Goal: Task Accomplishment & Management: Complete application form

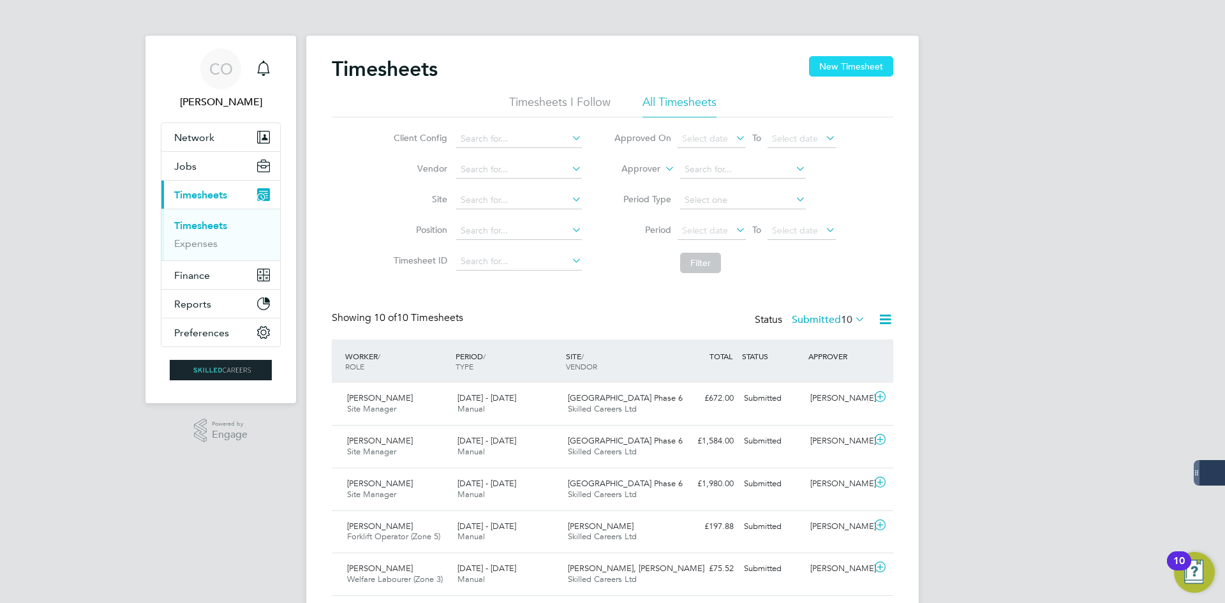
click at [840, 72] on button "New Timesheet" at bounding box center [851, 66] width 84 height 20
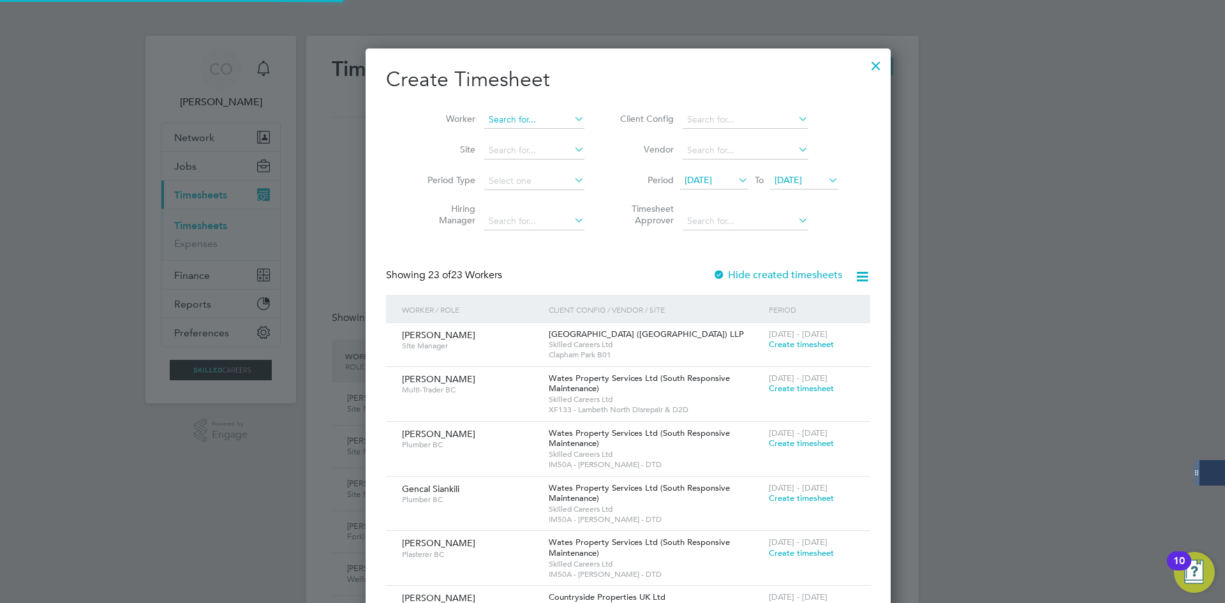
click at [495, 122] on input at bounding box center [534, 120] width 100 height 18
click at [431, 170] on li "Period Type" at bounding box center [501, 181] width 198 height 31
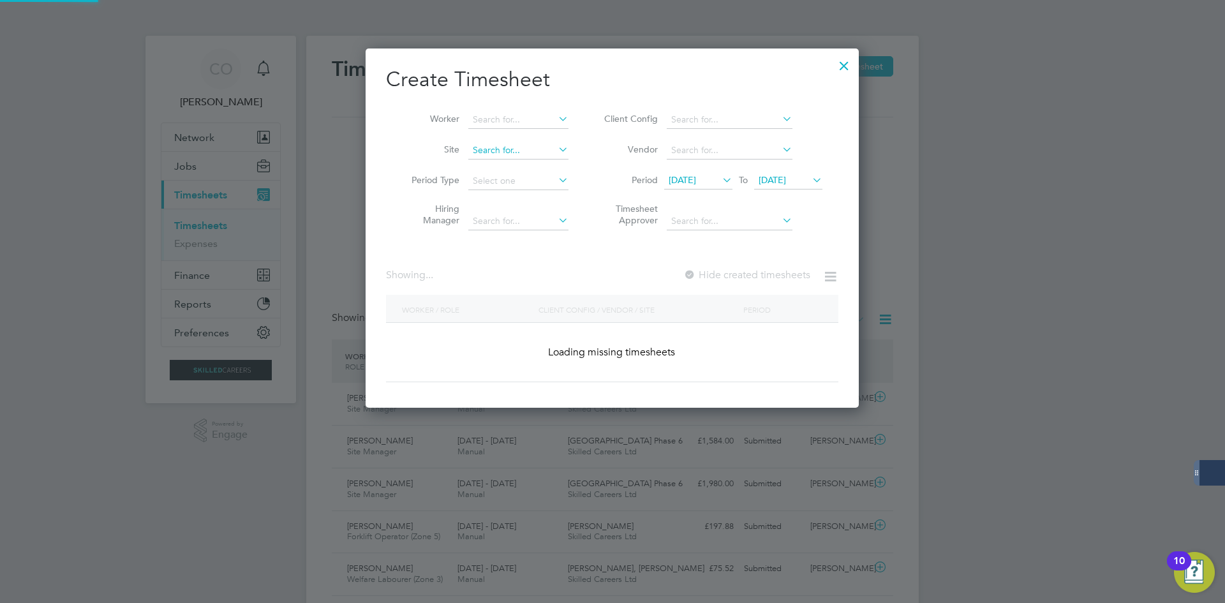
click at [496, 150] on input at bounding box center [518, 151] width 100 height 18
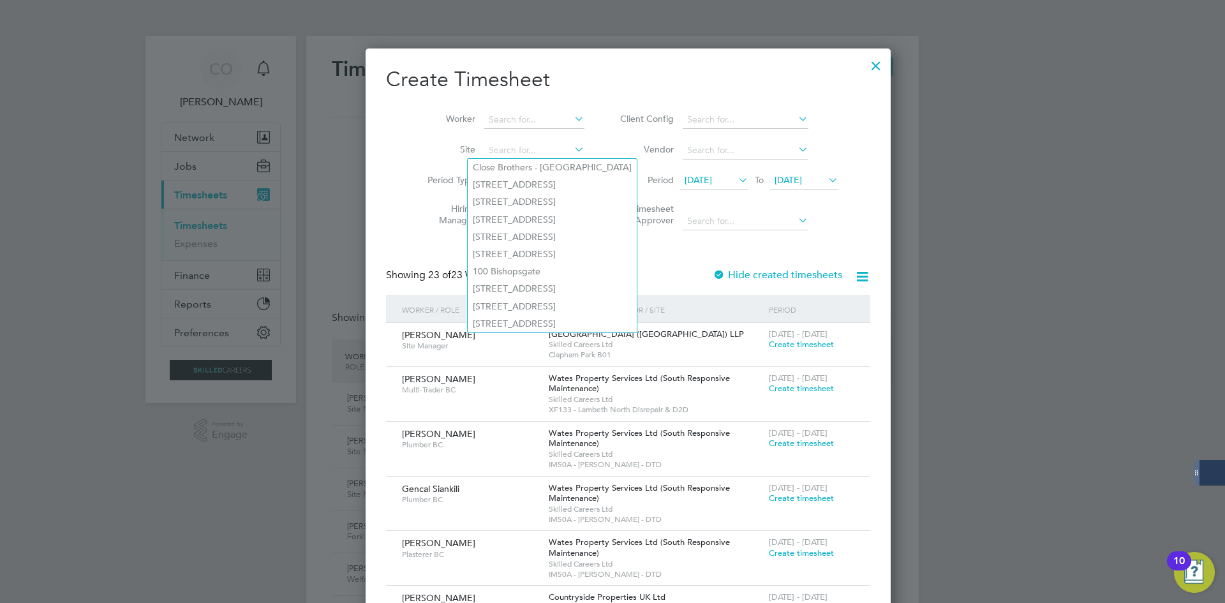
click at [415, 142] on li "Site" at bounding box center [501, 150] width 198 height 31
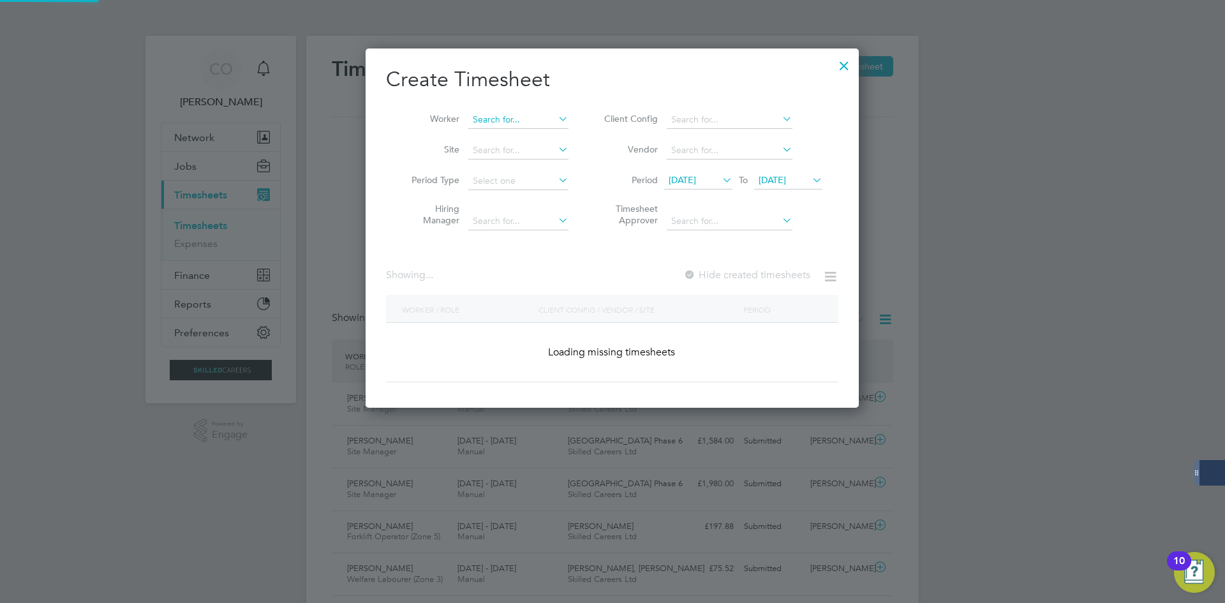
click at [497, 116] on input at bounding box center [518, 120] width 100 height 18
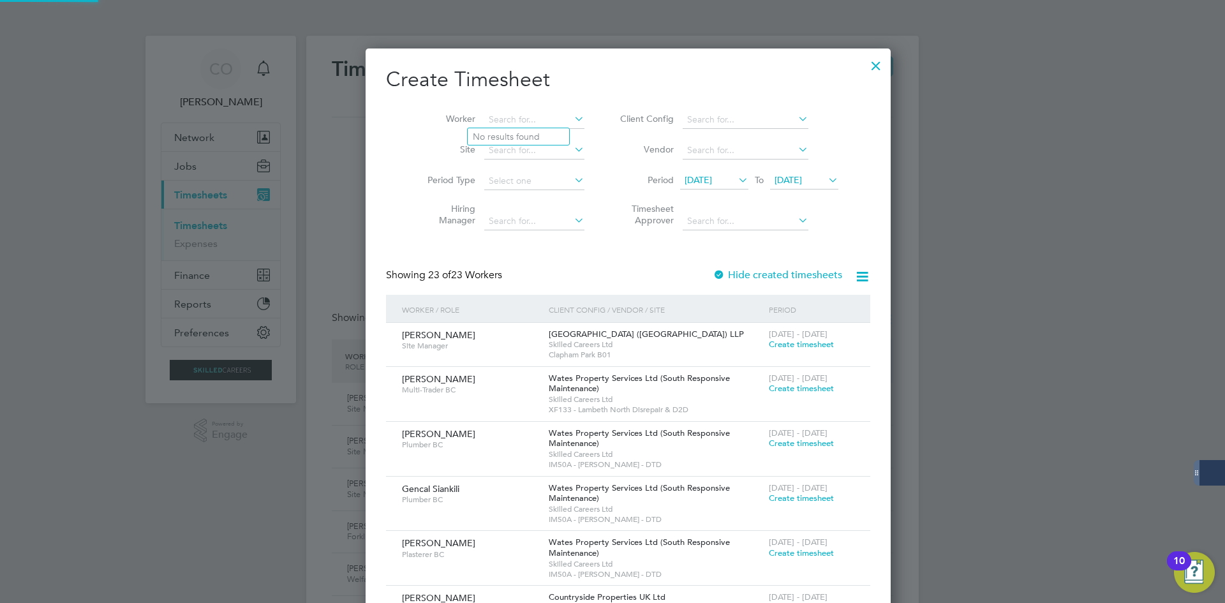
click at [435, 137] on li "Site" at bounding box center [501, 150] width 198 height 31
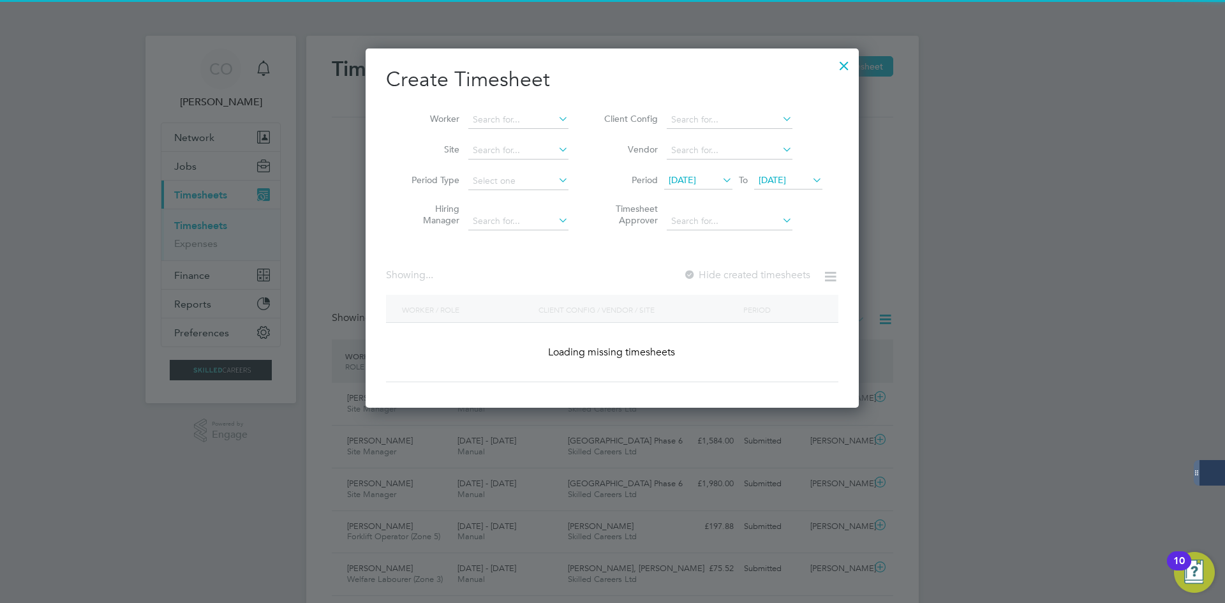
click at [484, 110] on li "Worker" at bounding box center [485, 120] width 198 height 31
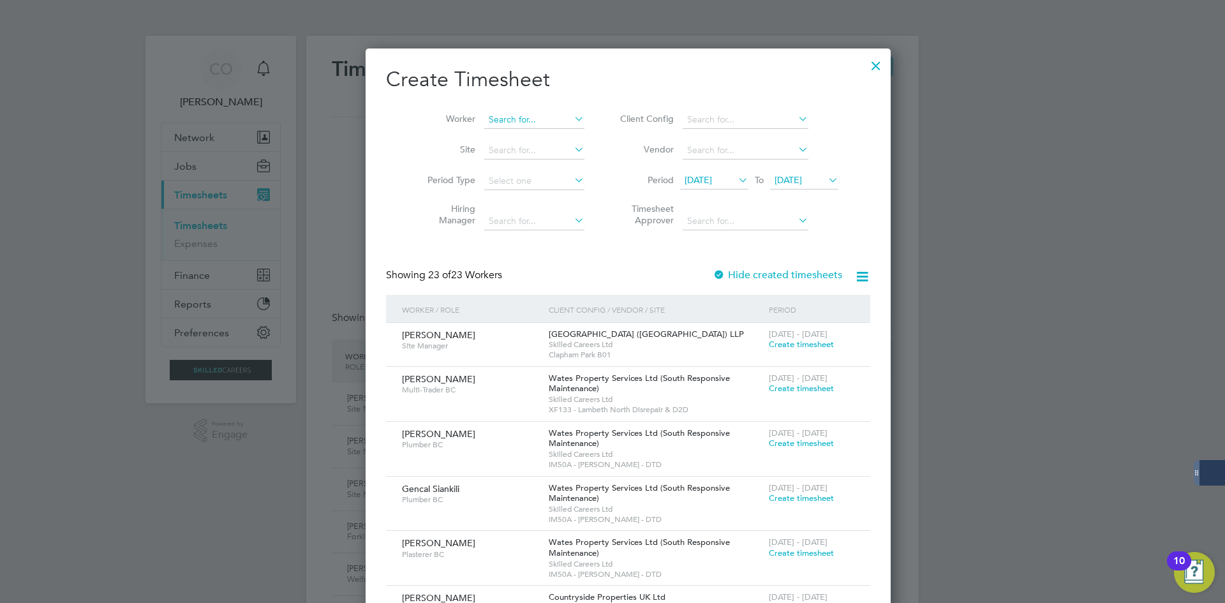
click at [484, 121] on input at bounding box center [534, 120] width 100 height 18
click at [447, 133] on li "Worker" at bounding box center [501, 120] width 198 height 31
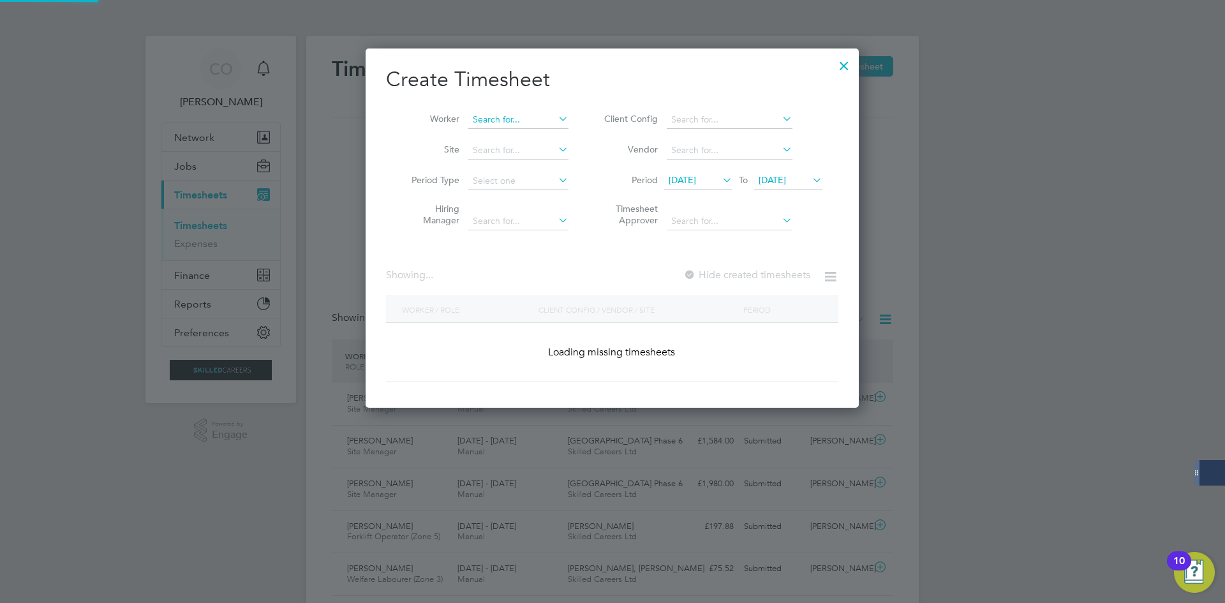
click at [480, 116] on input at bounding box center [518, 120] width 100 height 18
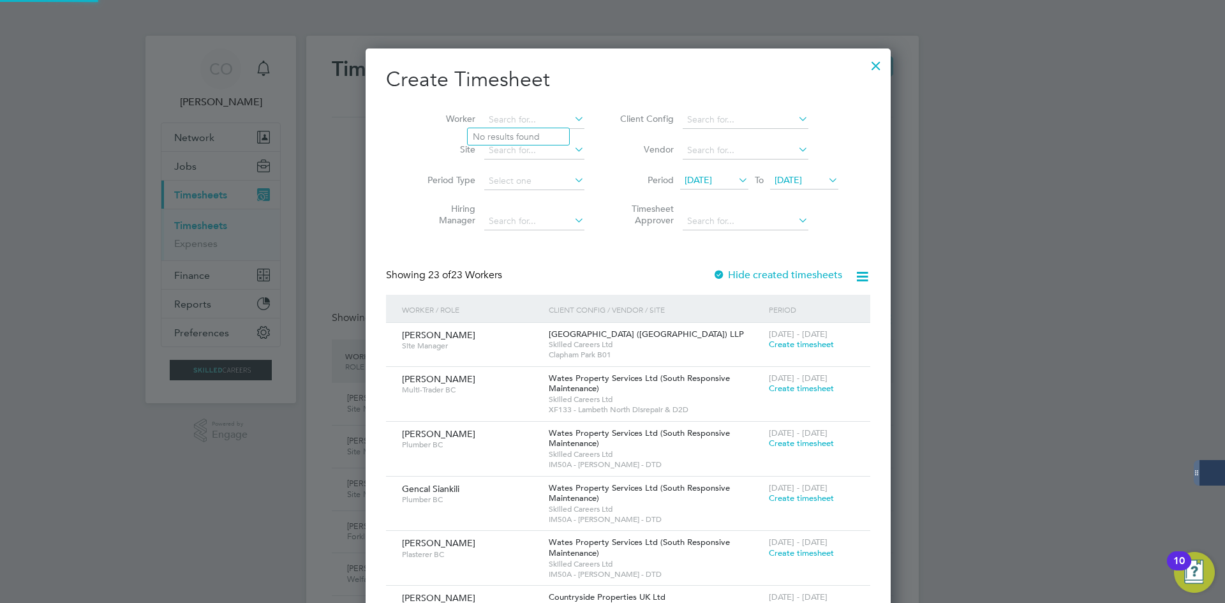
click at [439, 143] on li "Site" at bounding box center [501, 150] width 198 height 31
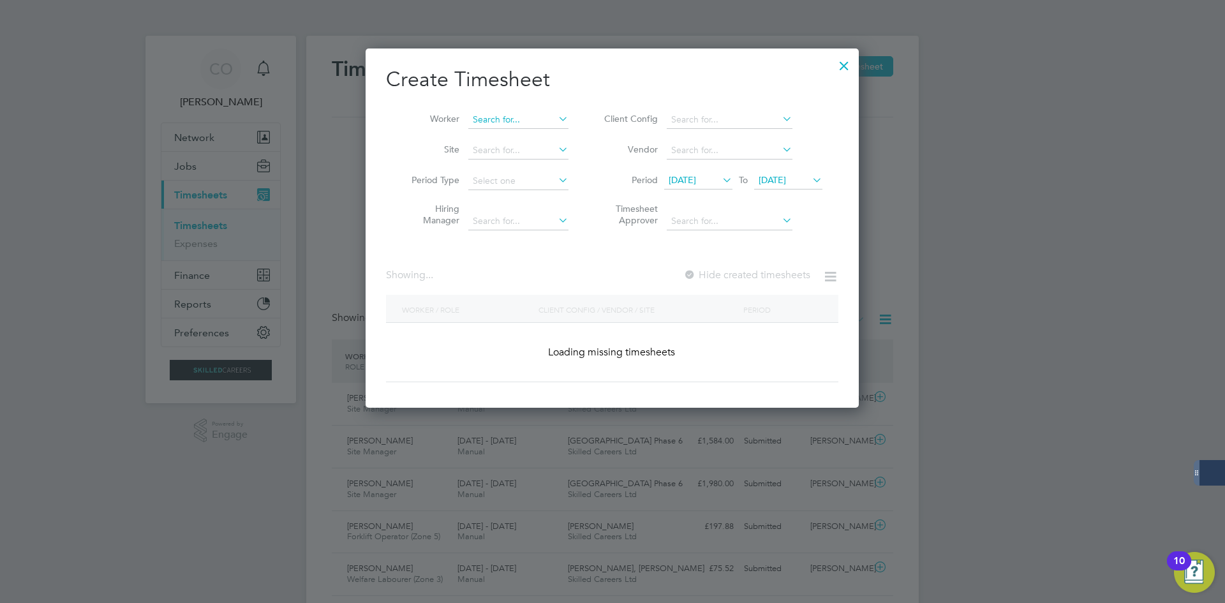
click at [470, 120] on input at bounding box center [518, 120] width 100 height 18
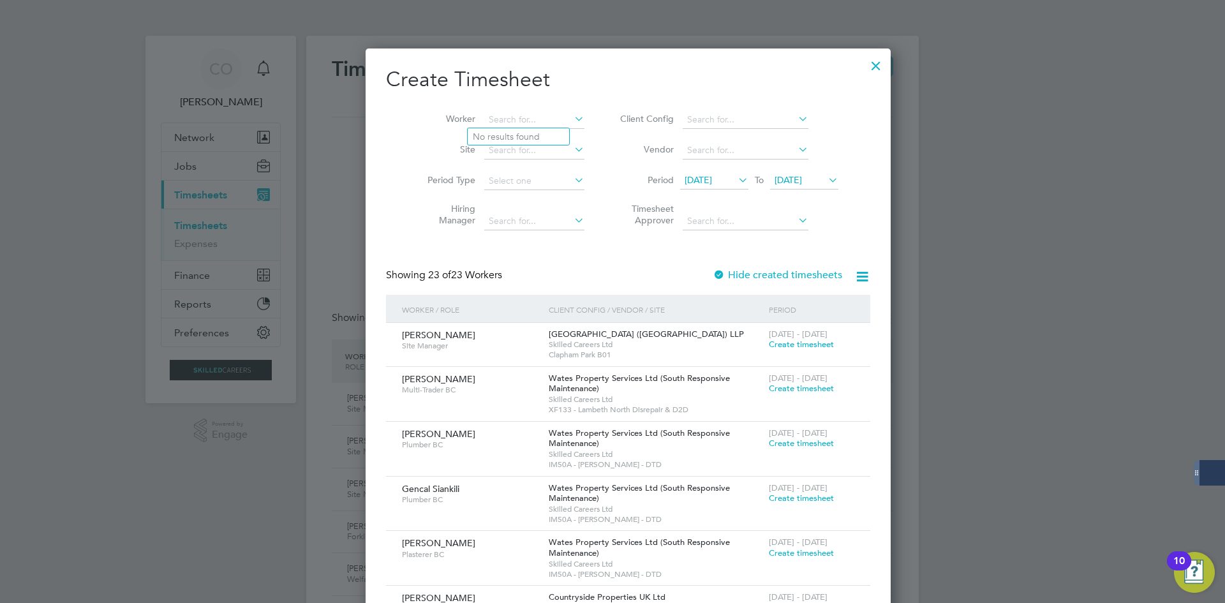
click at [437, 146] on label "Site" at bounding box center [446, 149] width 57 height 11
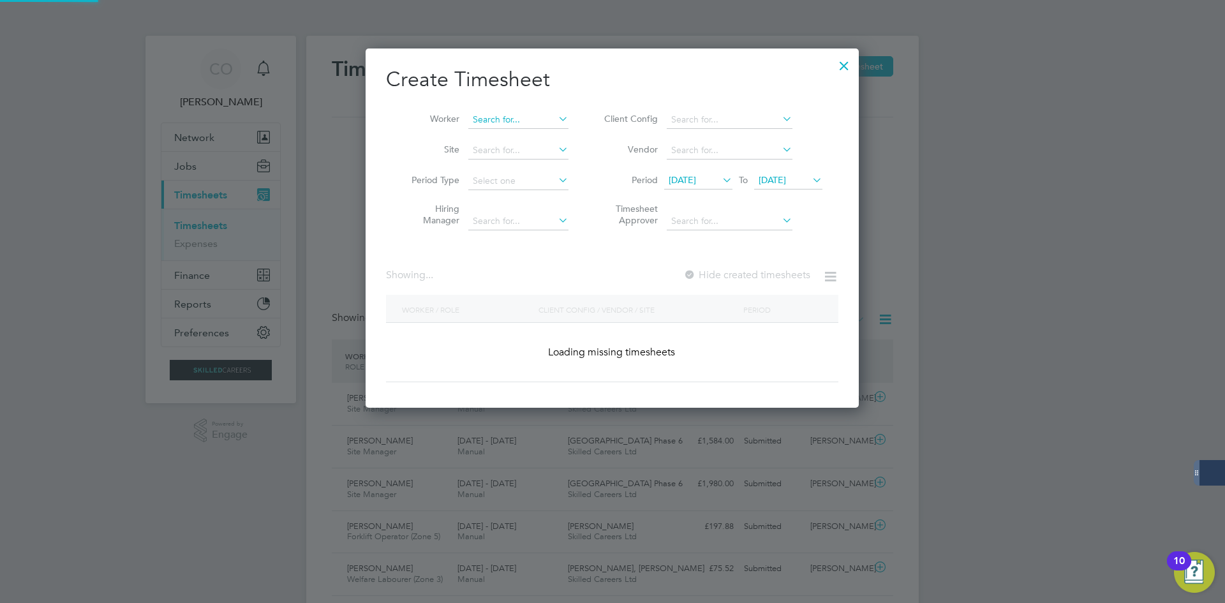
click at [477, 120] on input at bounding box center [518, 120] width 100 height 18
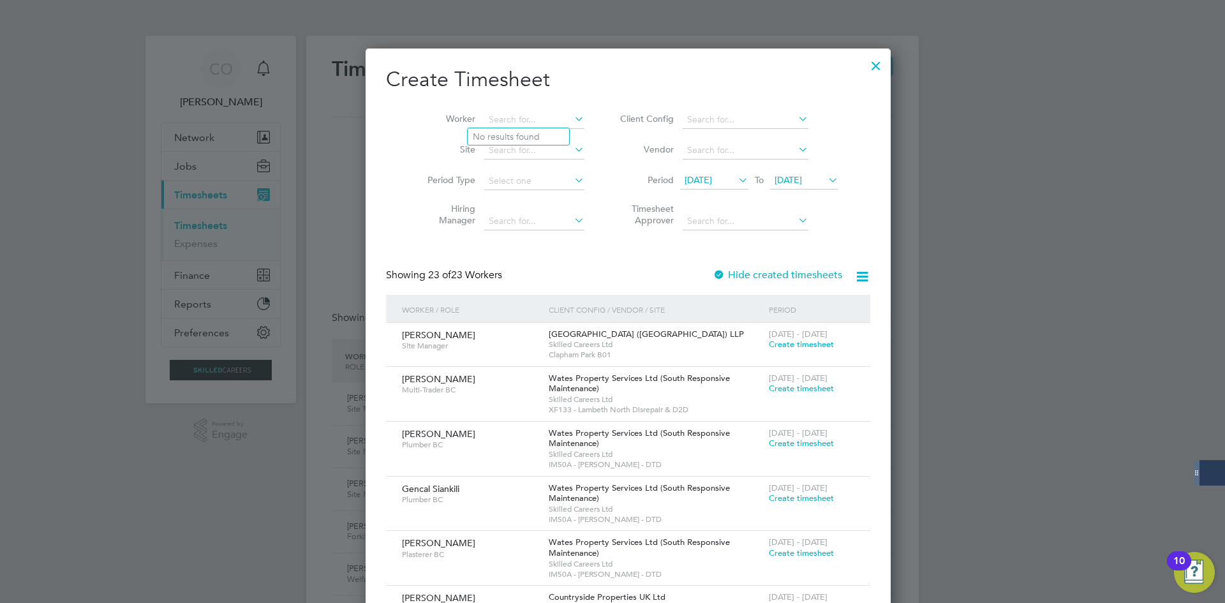
click at [424, 143] on li "Site" at bounding box center [501, 150] width 198 height 31
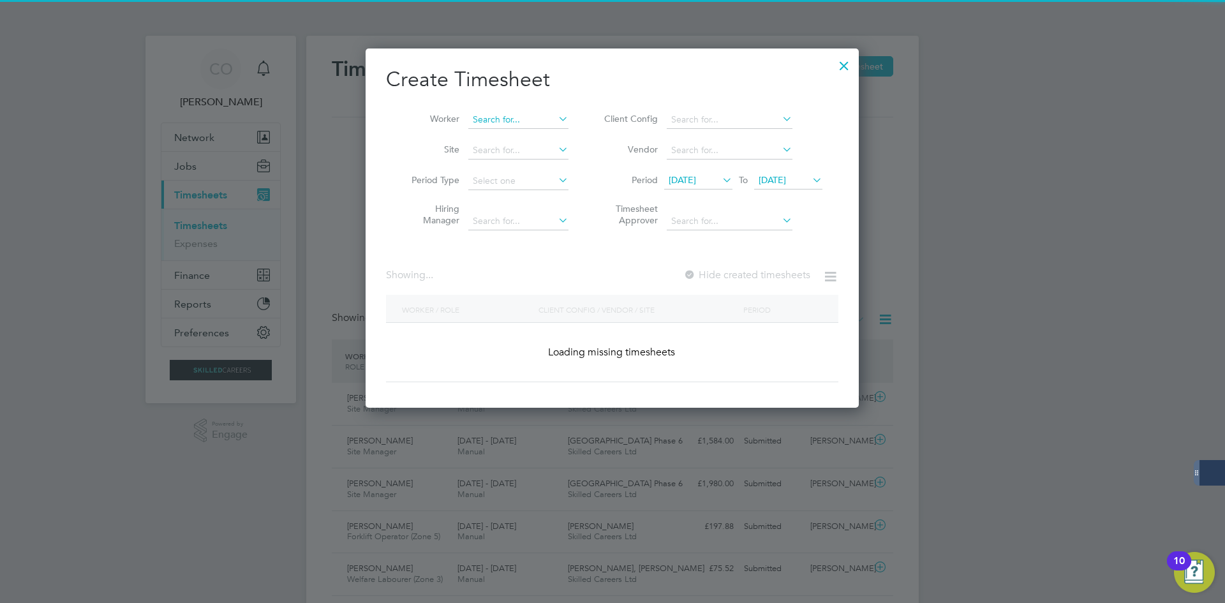
click at [477, 119] on input at bounding box center [518, 120] width 100 height 18
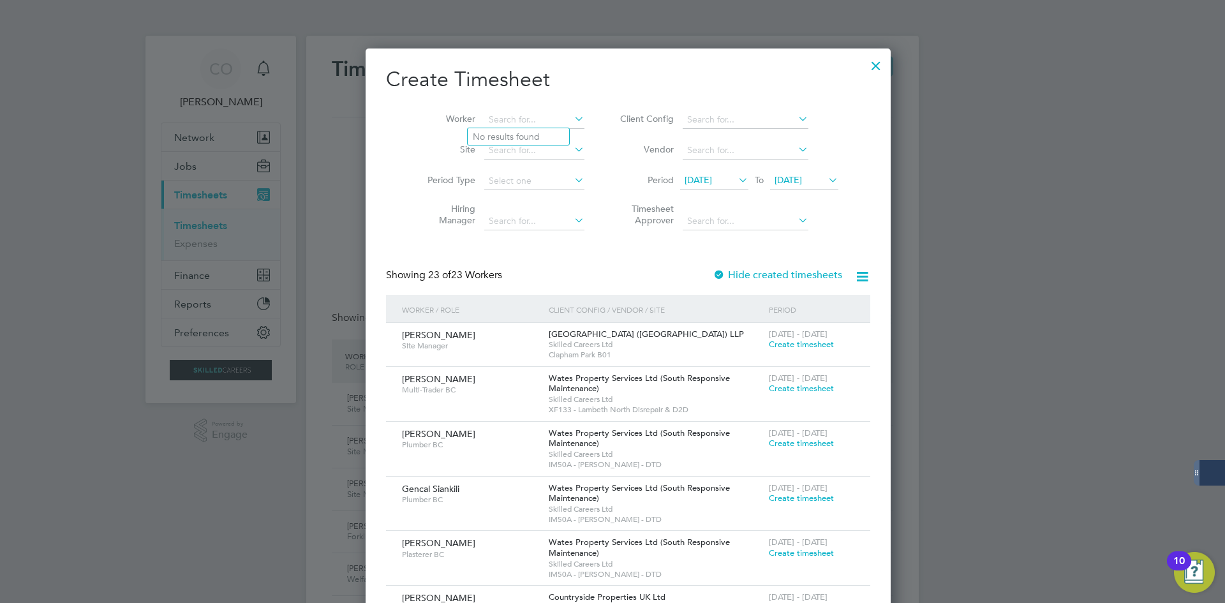
click at [424, 153] on label "Site" at bounding box center [446, 149] width 57 height 11
drag, startPoint x: 392, startPoint y: 148, endPoint x: 403, endPoint y: 144, distance: 11.7
click at [402, 148] on li "Site" at bounding box center [501, 150] width 198 height 31
click at [484, 120] on input at bounding box center [534, 120] width 100 height 18
click at [486, 134] on b "Jack" at bounding box center [482, 136] width 19 height 11
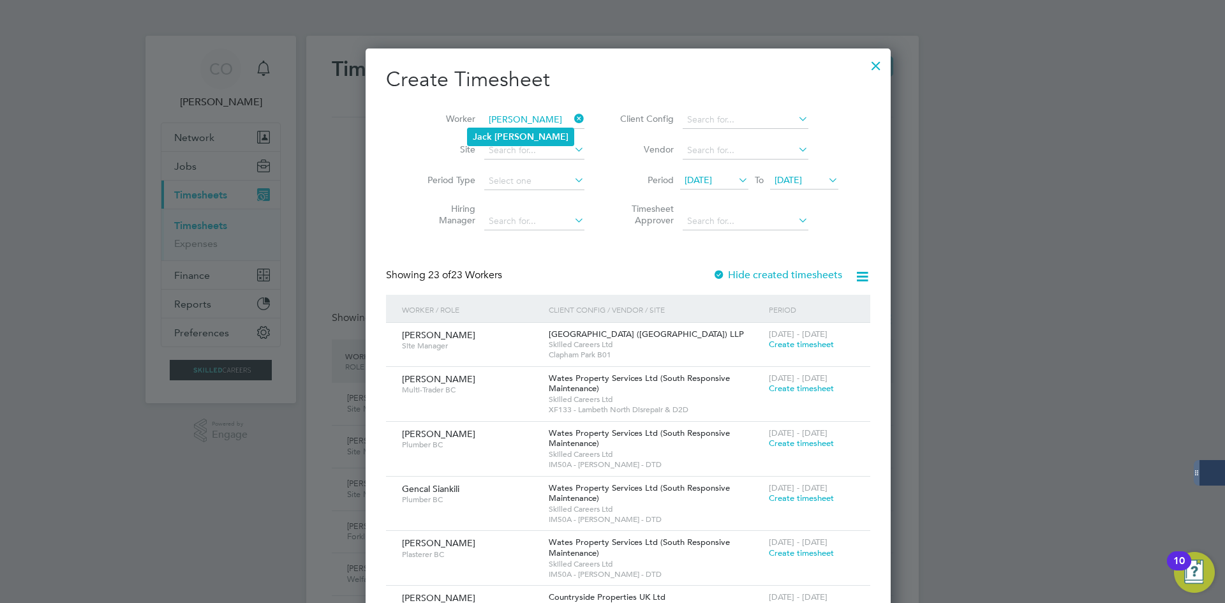
type input "[PERSON_NAME]"
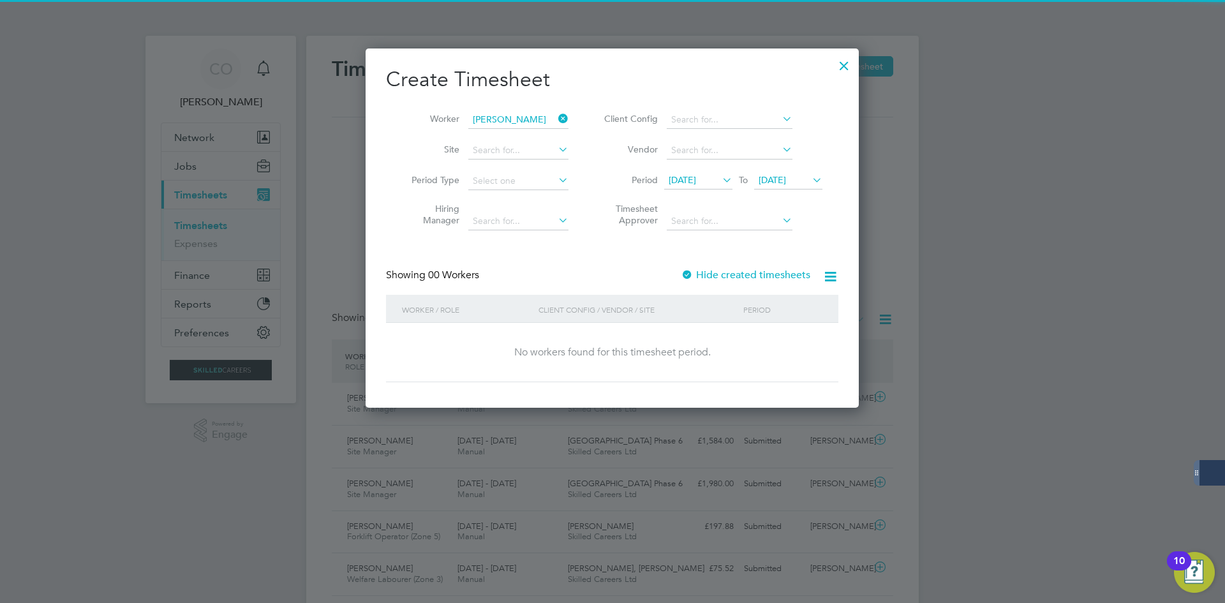
click at [734, 283] on div "Showing 00 Workers Hide created timesheets" at bounding box center [612, 282] width 452 height 26
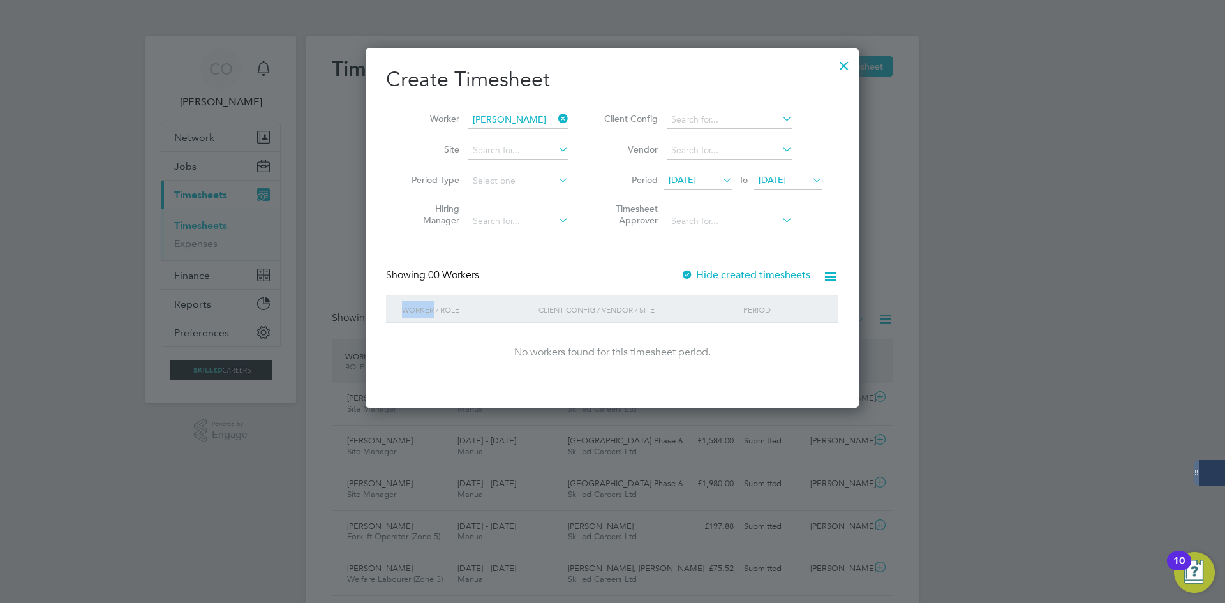
drag, startPoint x: 734, startPoint y: 283, endPoint x: 733, endPoint y: 276, distance: 6.5
click at [734, 282] on div "Showing 00 Workers Hide created timesheets" at bounding box center [612, 282] width 452 height 26
click at [733, 276] on label "Hide created timesheets" at bounding box center [746, 275] width 130 height 13
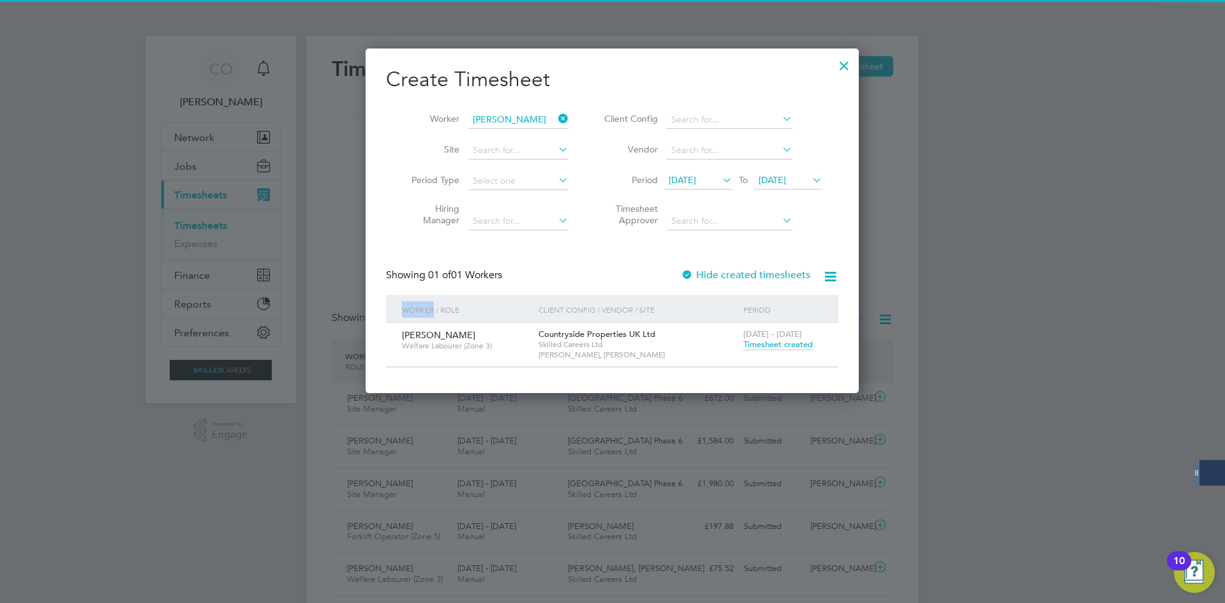
click at [764, 345] on span "Timesheet created" at bounding box center [778, 344] width 70 height 11
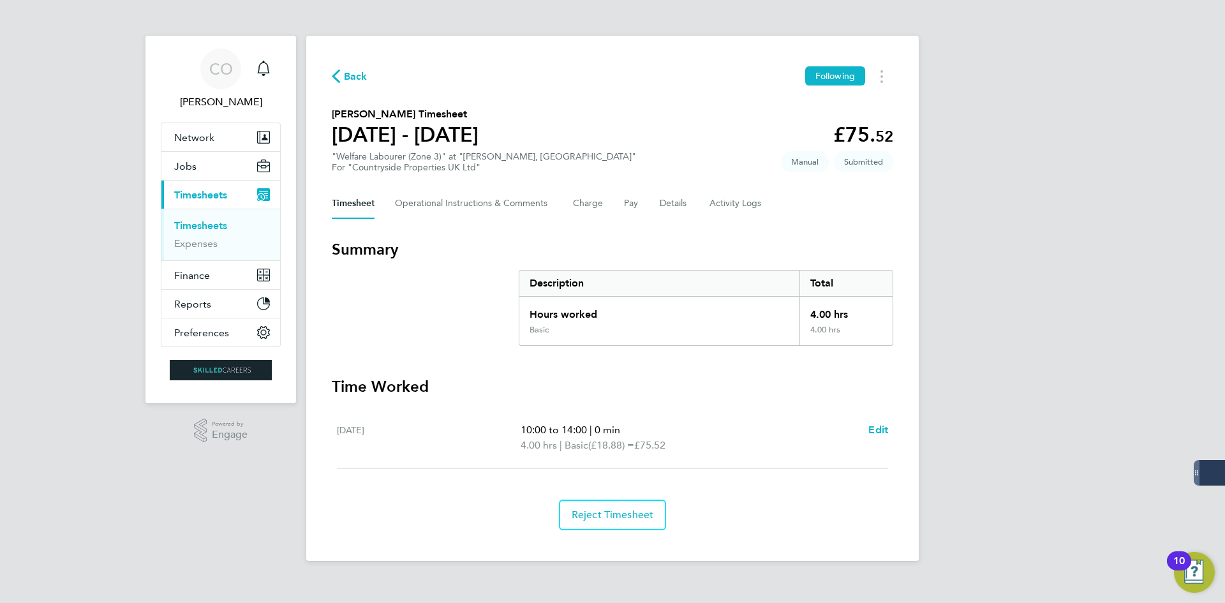
click at [354, 80] on span "Back" at bounding box center [356, 76] width 24 height 15
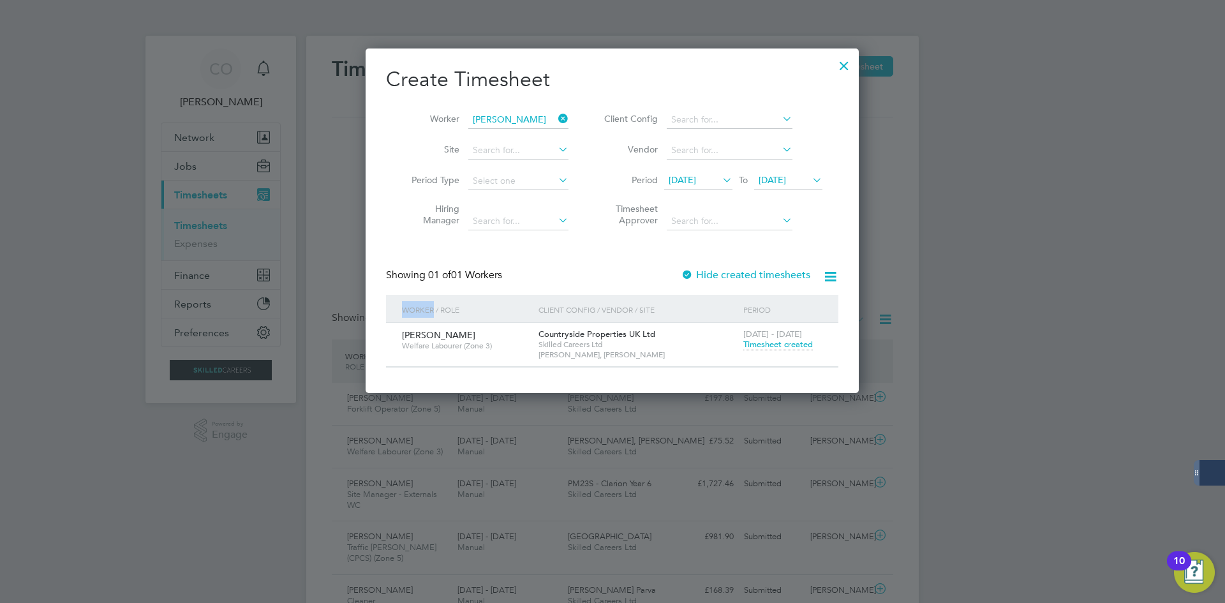
click at [556, 121] on icon at bounding box center [556, 119] width 0 height 18
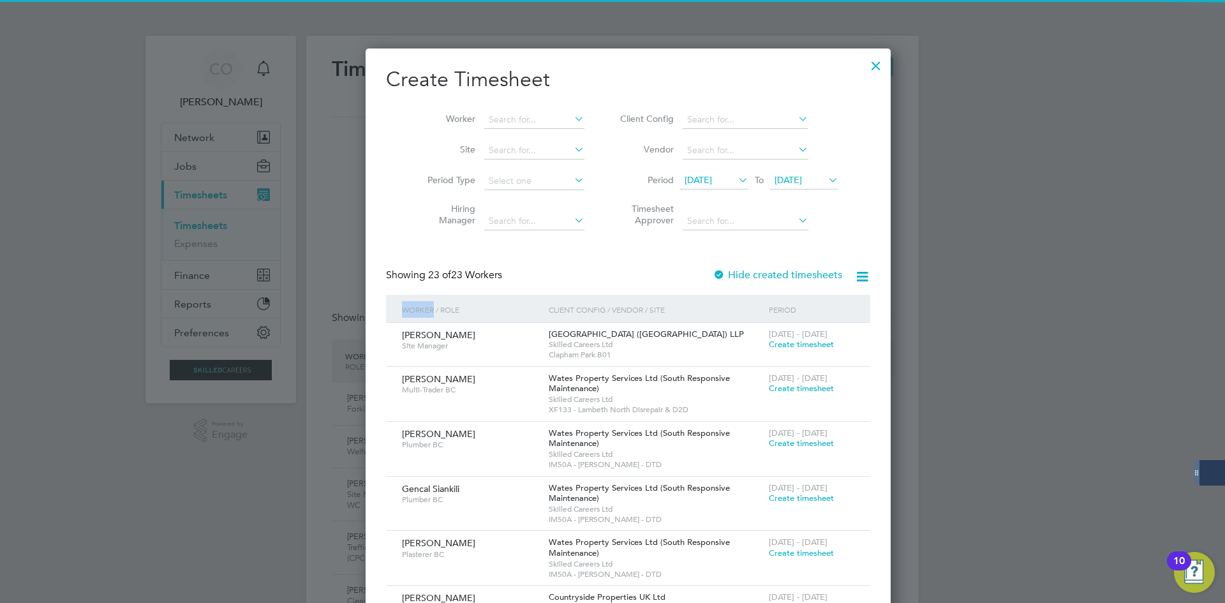
click at [865, 66] on div at bounding box center [876, 62] width 23 height 23
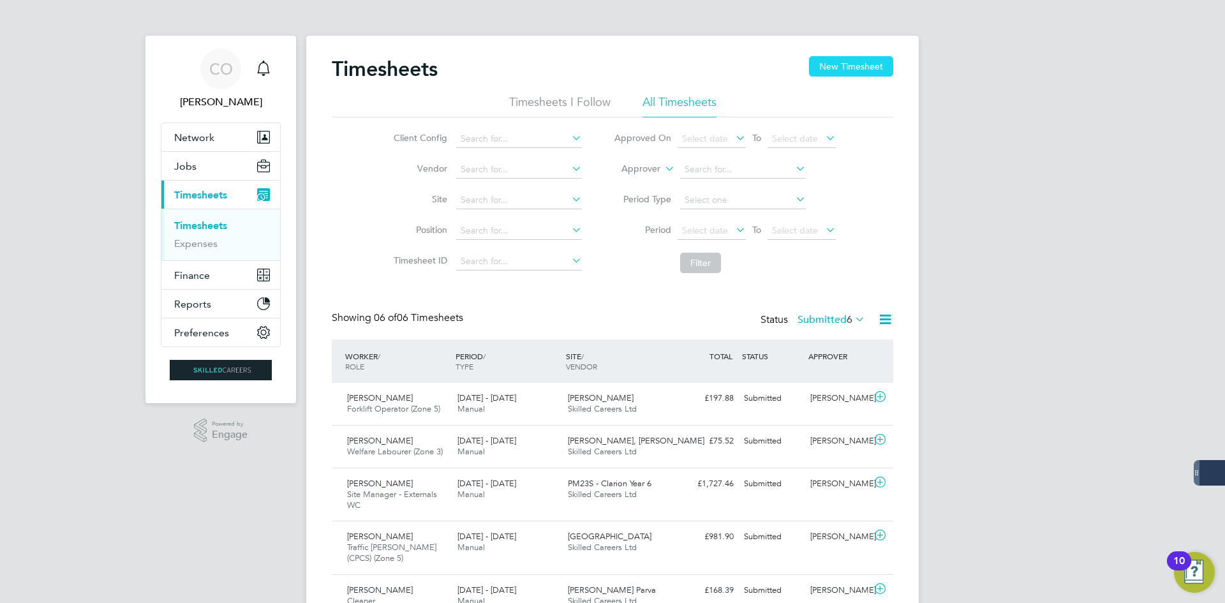
click at [836, 68] on button "New Timesheet" at bounding box center [851, 66] width 84 height 20
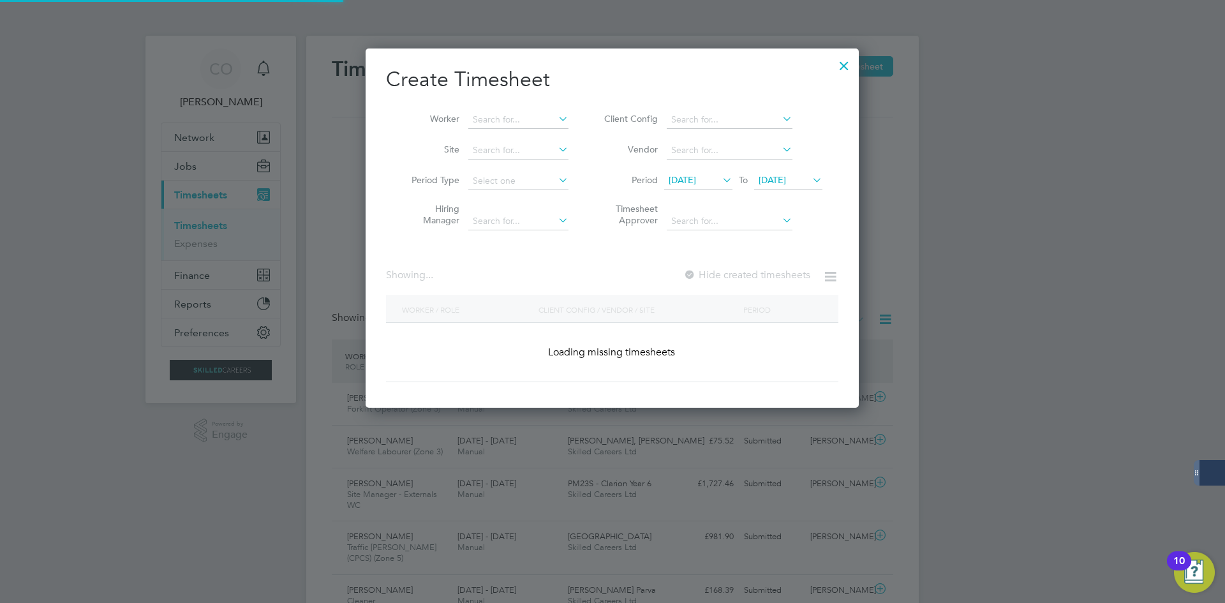
scroll to position [1748, 494]
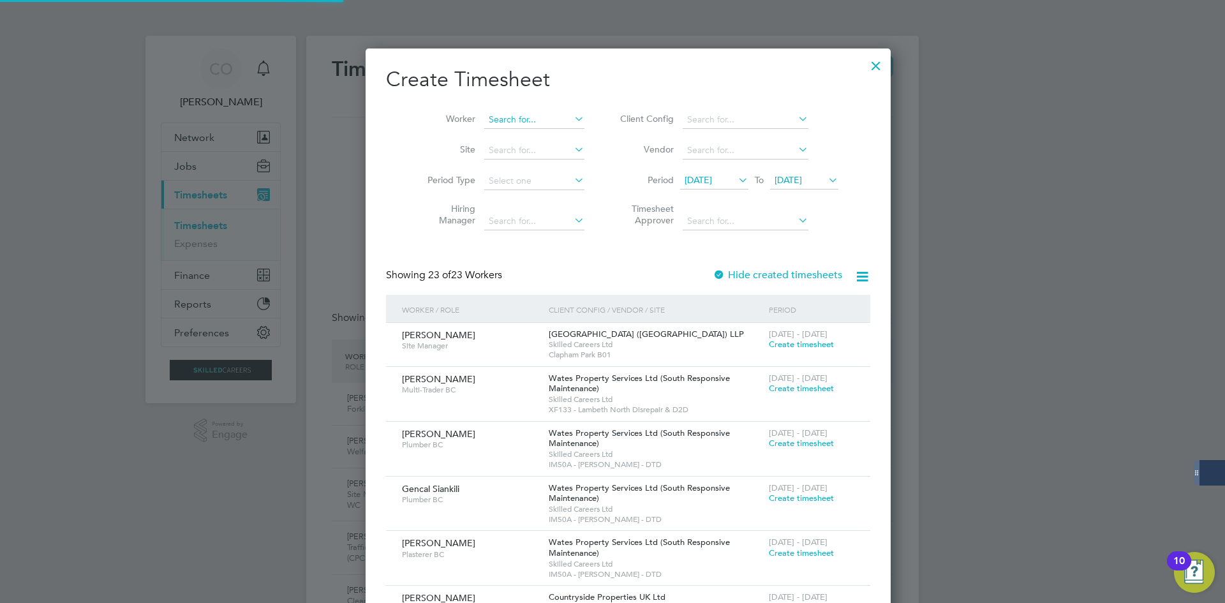
click at [484, 119] on input at bounding box center [534, 120] width 100 height 18
click at [488, 140] on b "Jack" at bounding box center [482, 136] width 19 height 11
type input "[PERSON_NAME]"
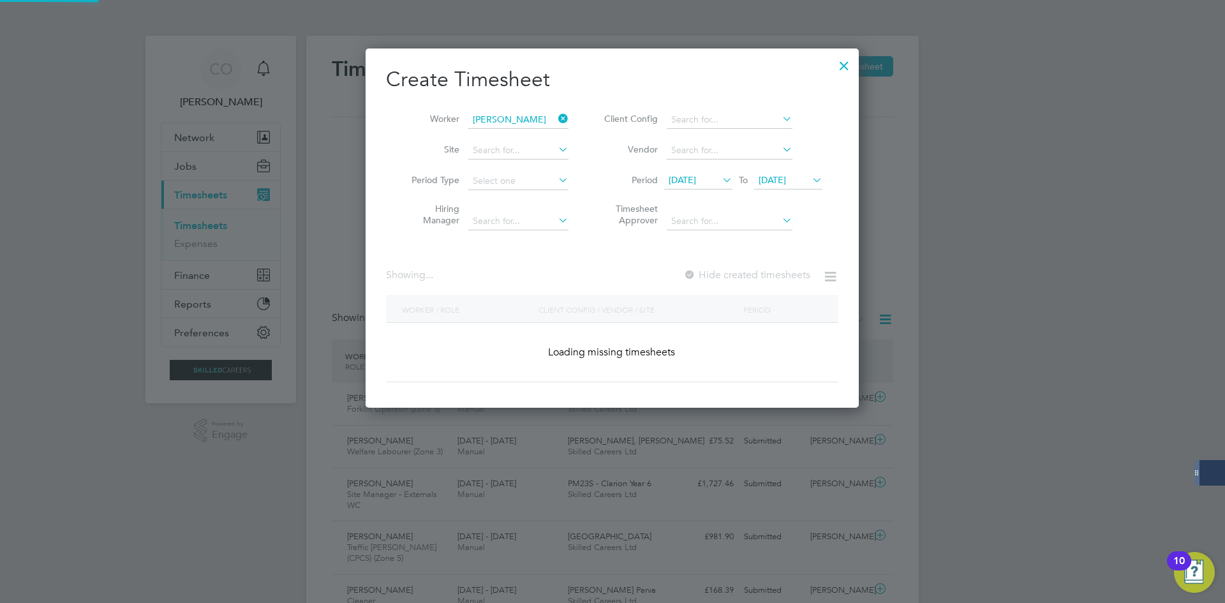
scroll to position [360, 494]
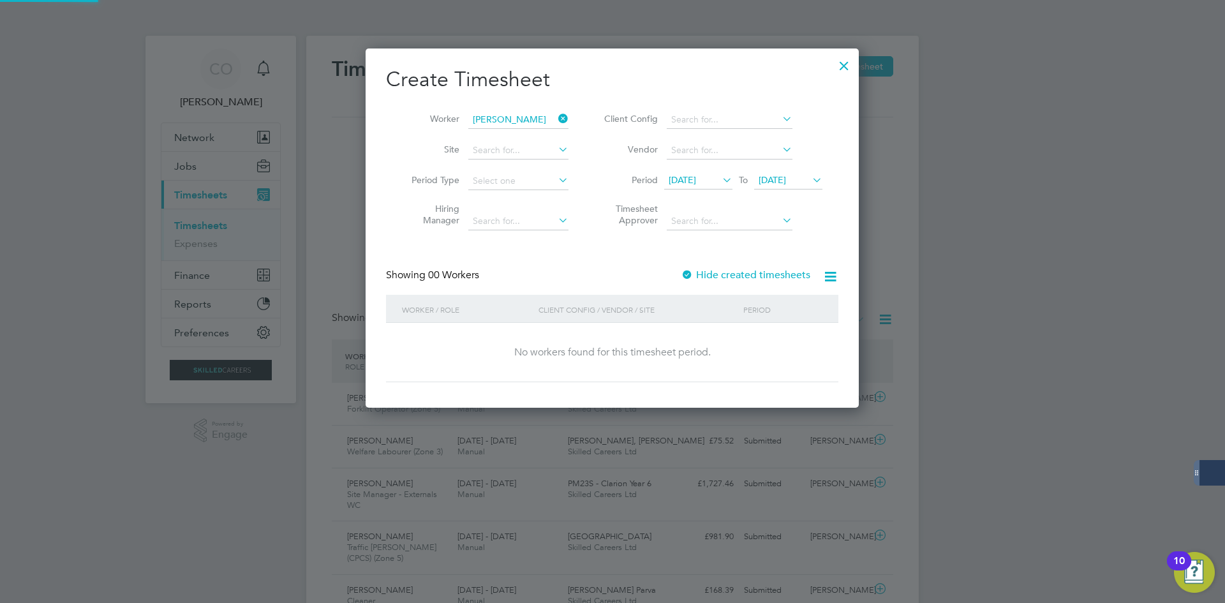
click at [778, 274] on label "Hide created timesheets" at bounding box center [746, 275] width 130 height 13
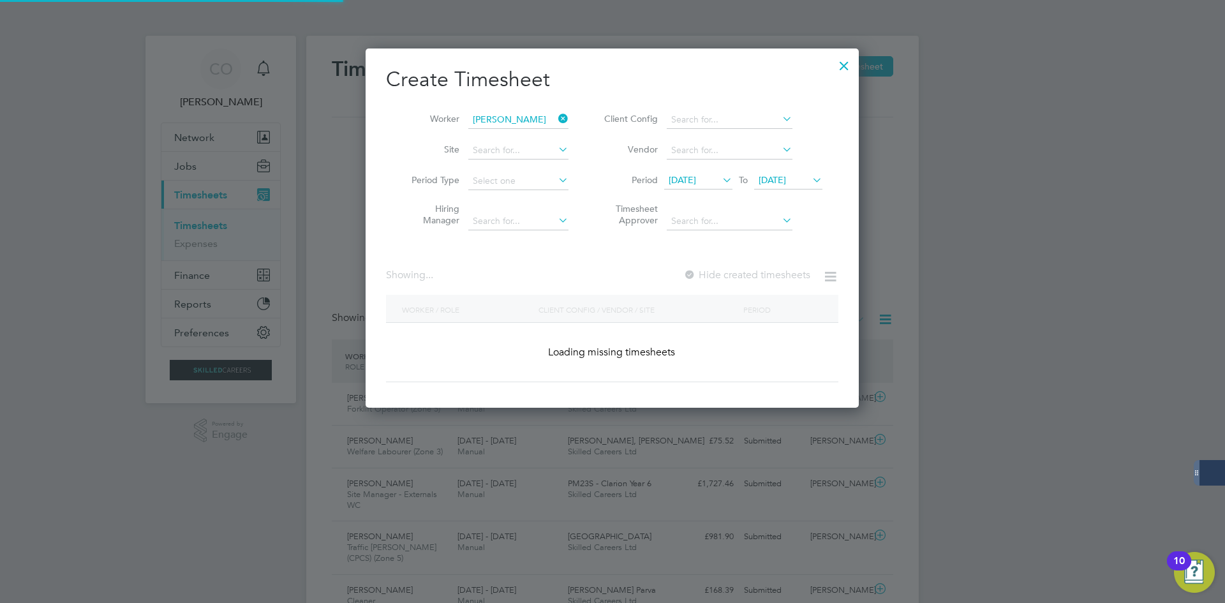
scroll to position [344, 494]
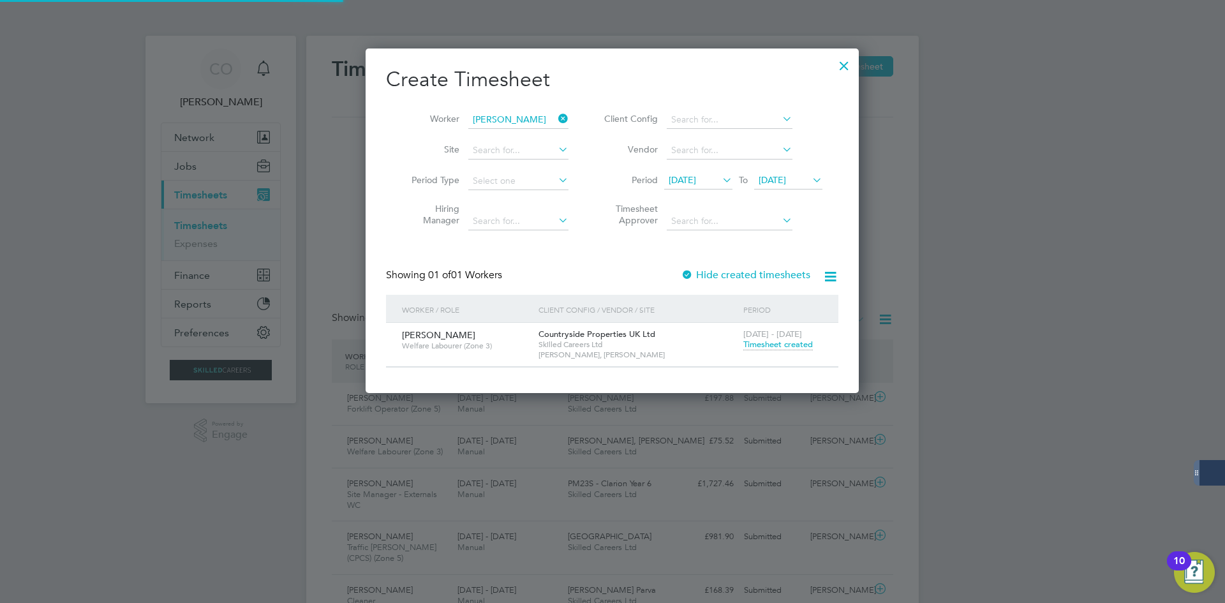
click at [788, 346] on span "Timesheet created" at bounding box center [778, 344] width 70 height 11
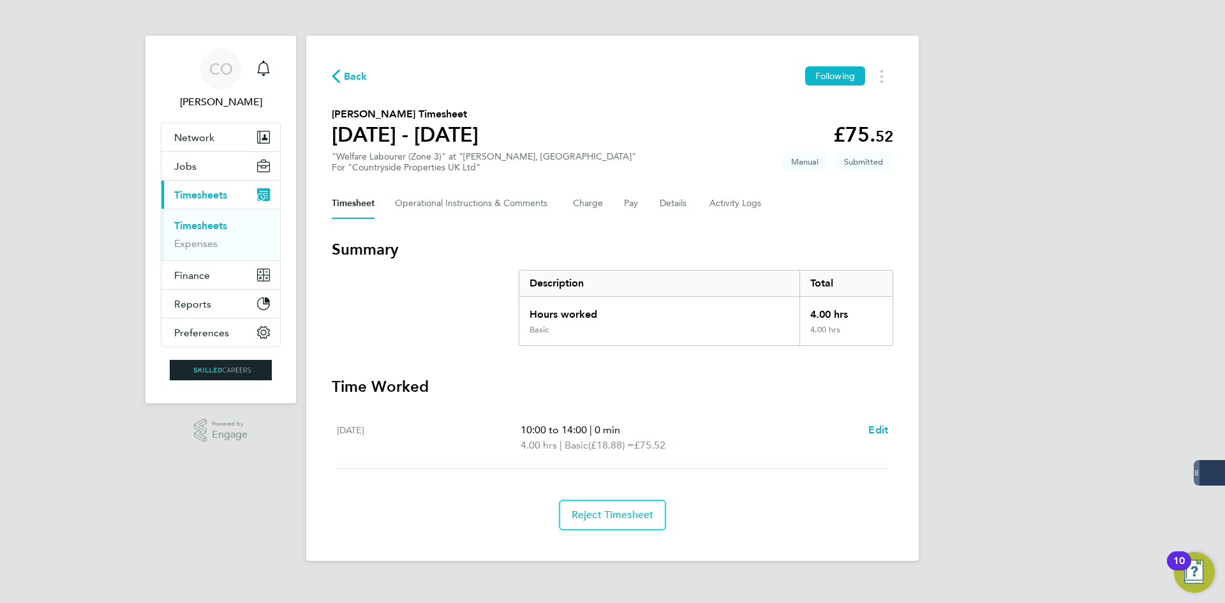
click at [359, 77] on span "Back" at bounding box center [356, 76] width 24 height 15
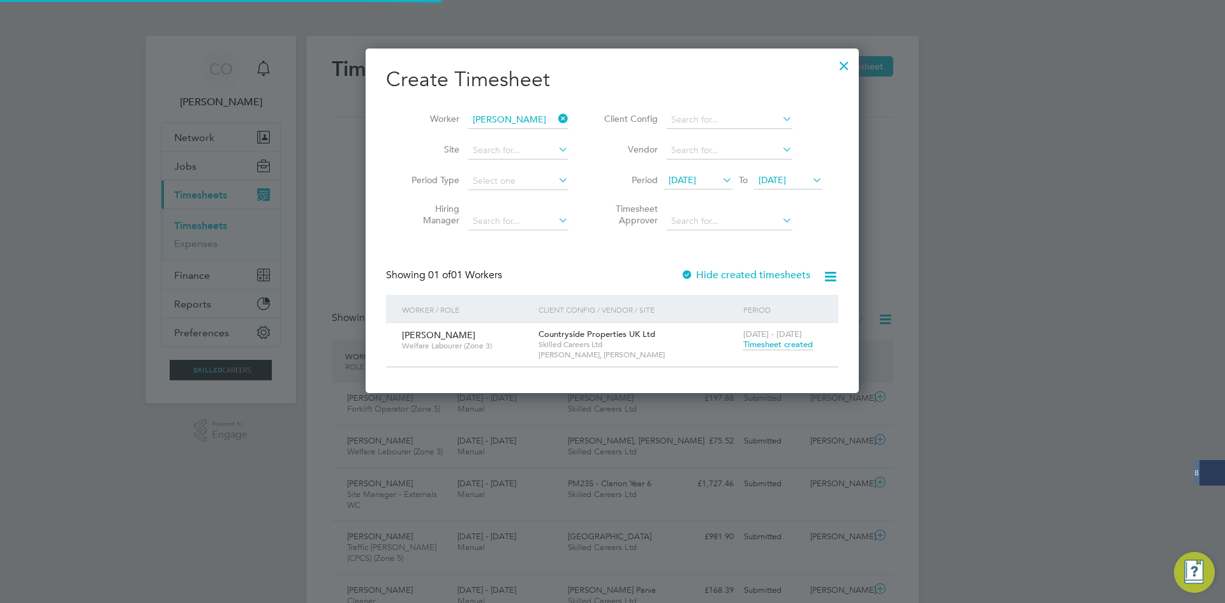
scroll to position [33, 111]
